Goal: Information Seeking & Learning: Learn about a topic

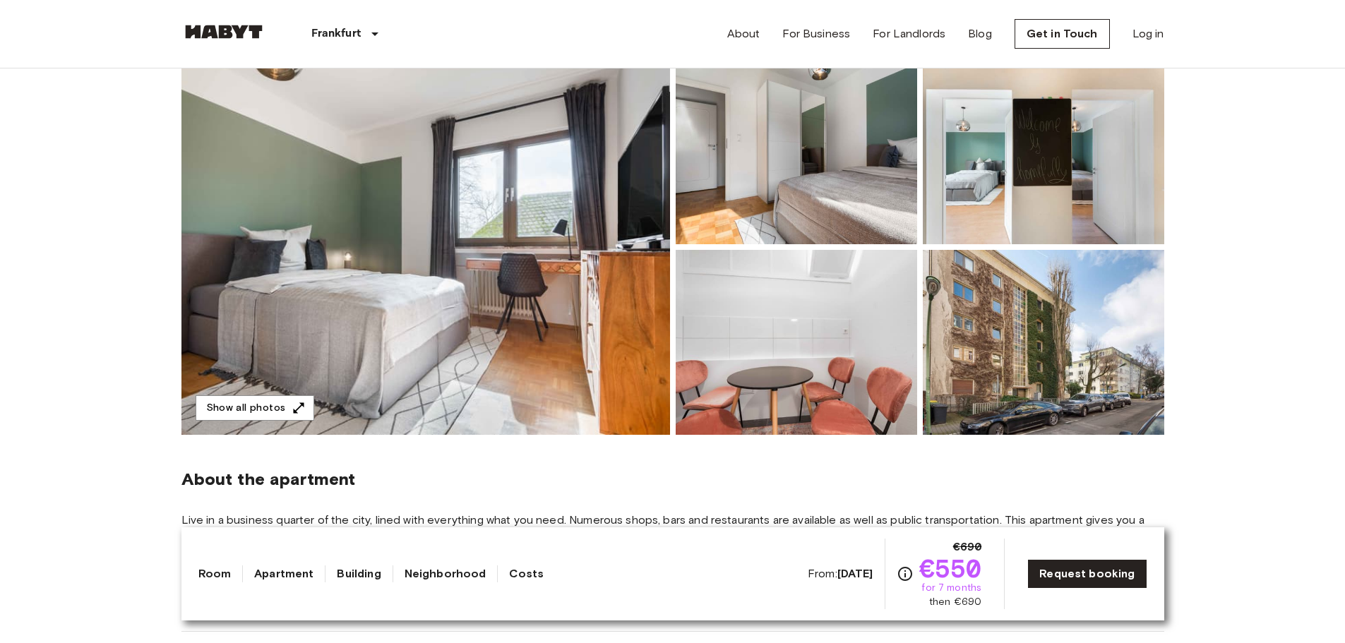
scroll to position [141, 0]
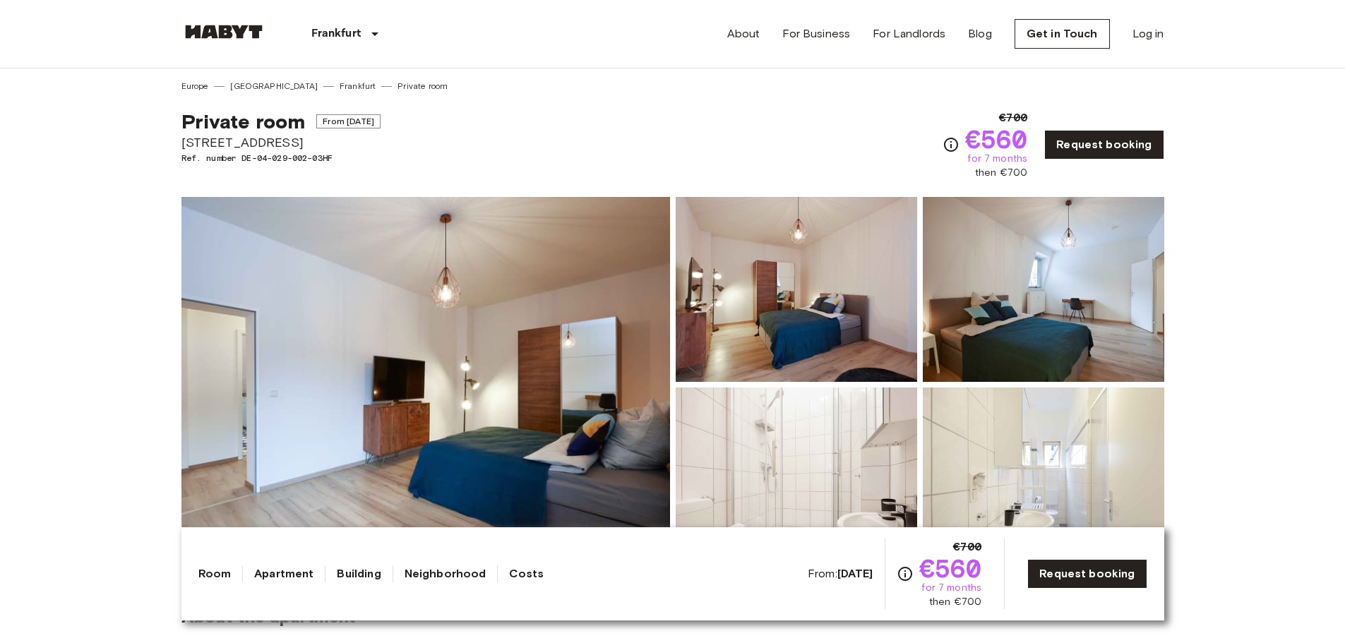
drag, startPoint x: 311, startPoint y: 142, endPoint x: 161, endPoint y: 141, distance: 149.7
copy span "Münchener Straße 26"
click at [417, 403] on img at bounding box center [425, 385] width 489 height 376
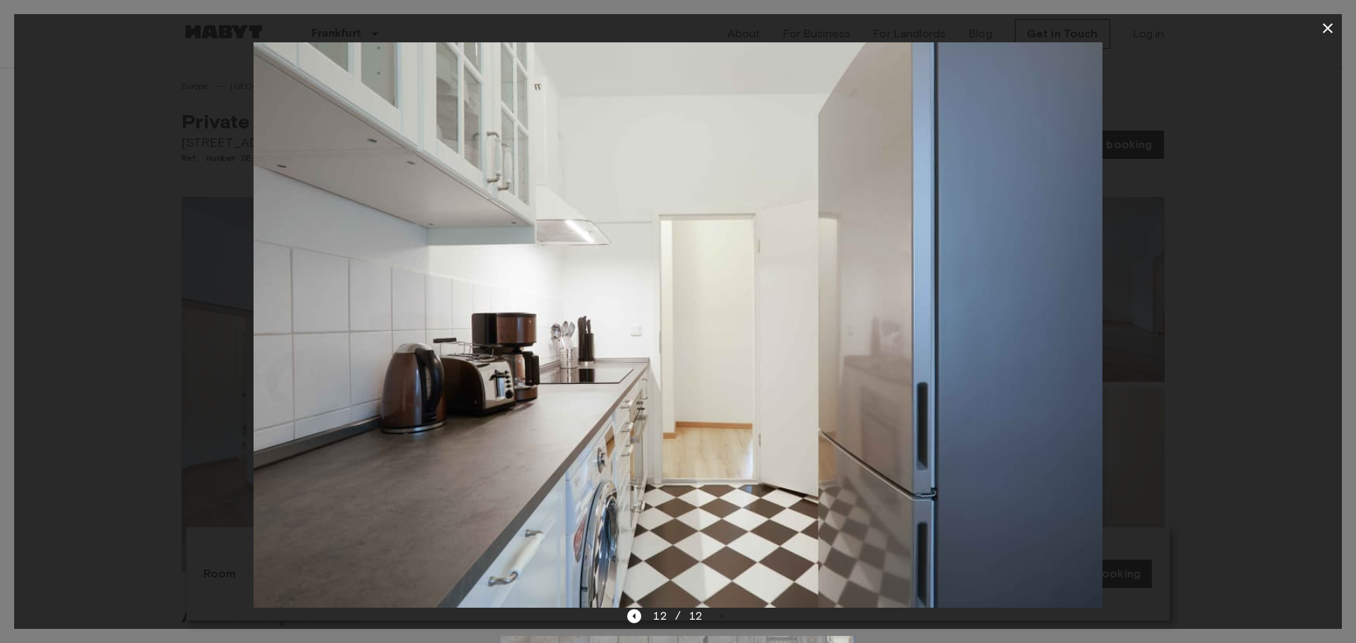
click at [1325, 25] on icon "button" at bounding box center [1328, 28] width 10 height 10
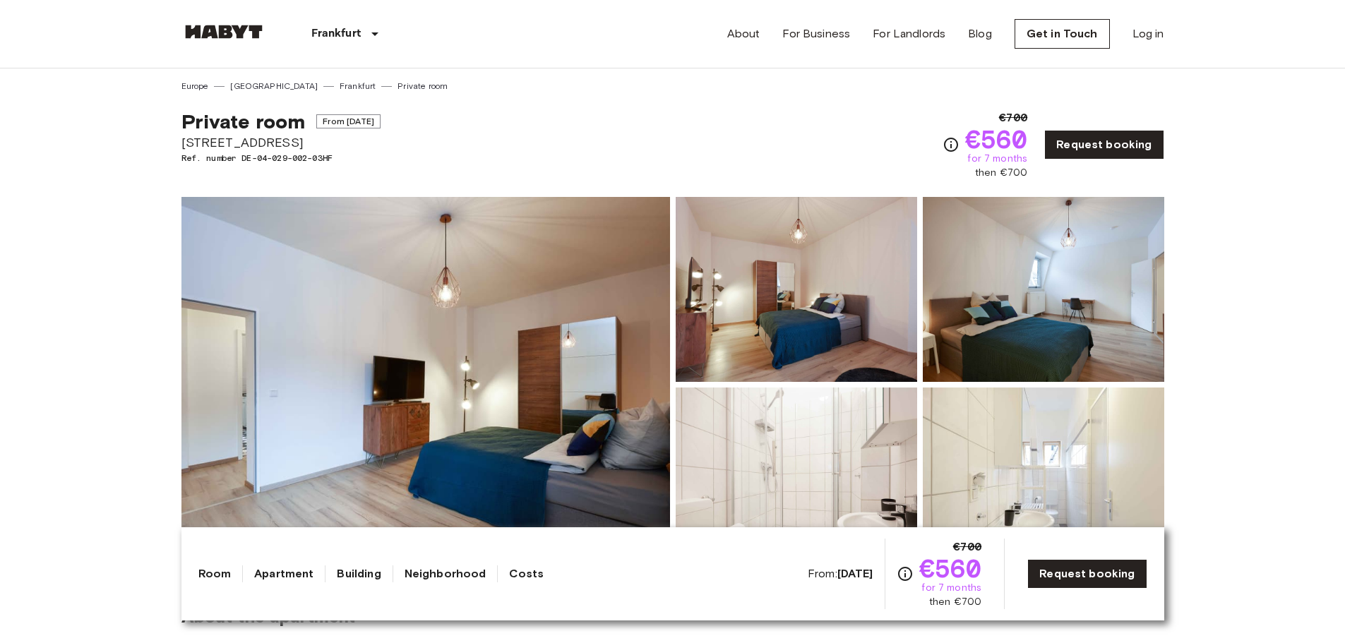
click at [415, 166] on div "Private room From Sep 4 2025 Münchener Straße 26 Ref. number DE-04-029-002-03HF…" at bounding box center [672, 137] width 983 height 88
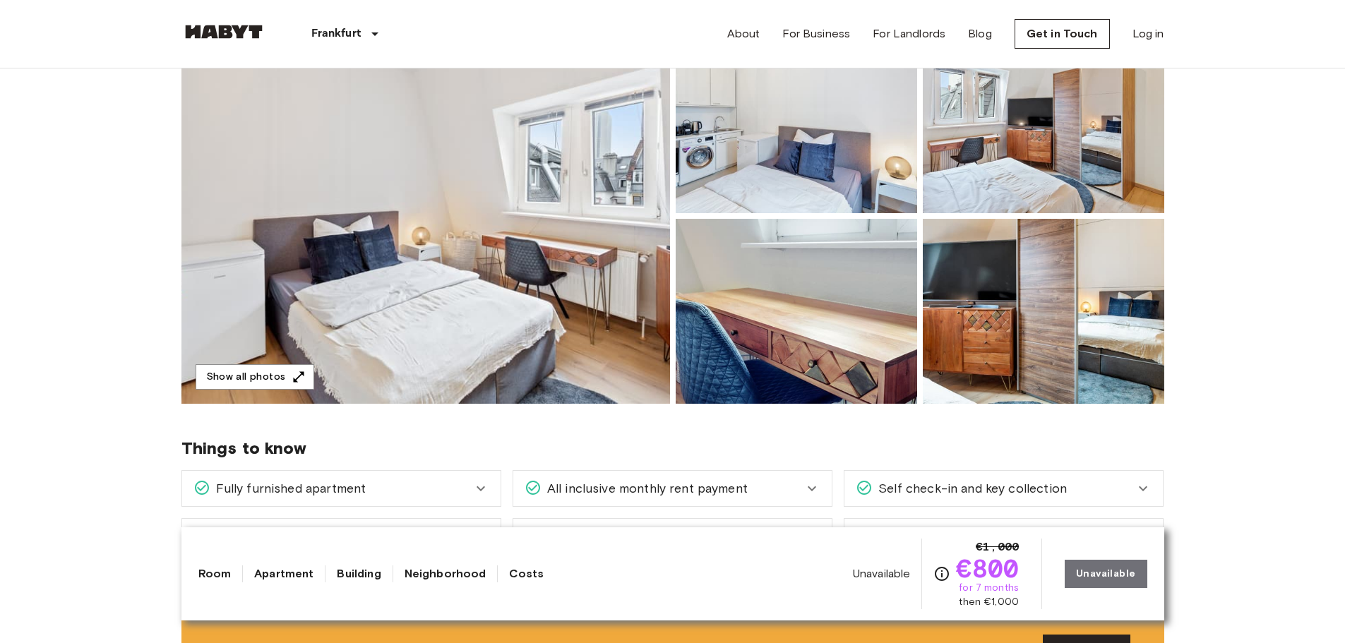
scroll to position [71, 0]
